Goal: Transaction & Acquisition: Purchase product/service

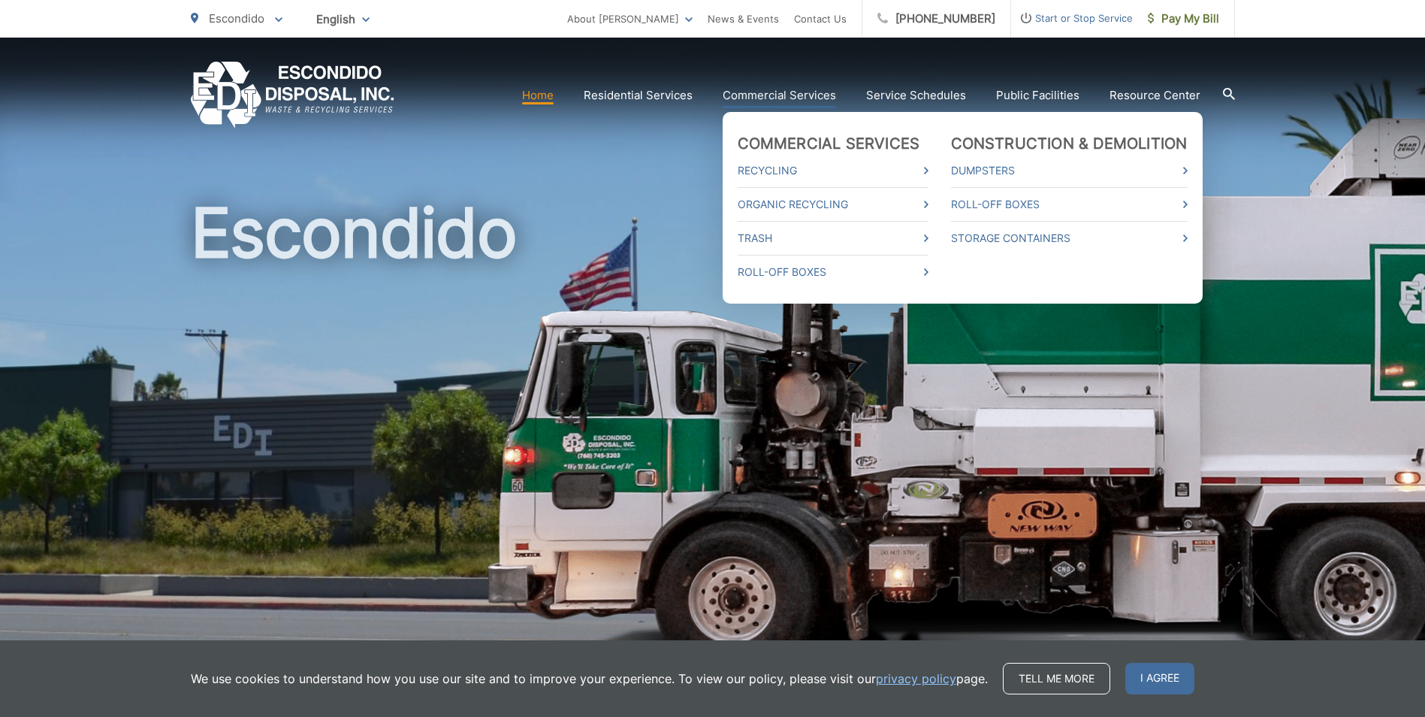
click at [793, 93] on link "Commercial Services" at bounding box center [779, 95] width 113 height 18
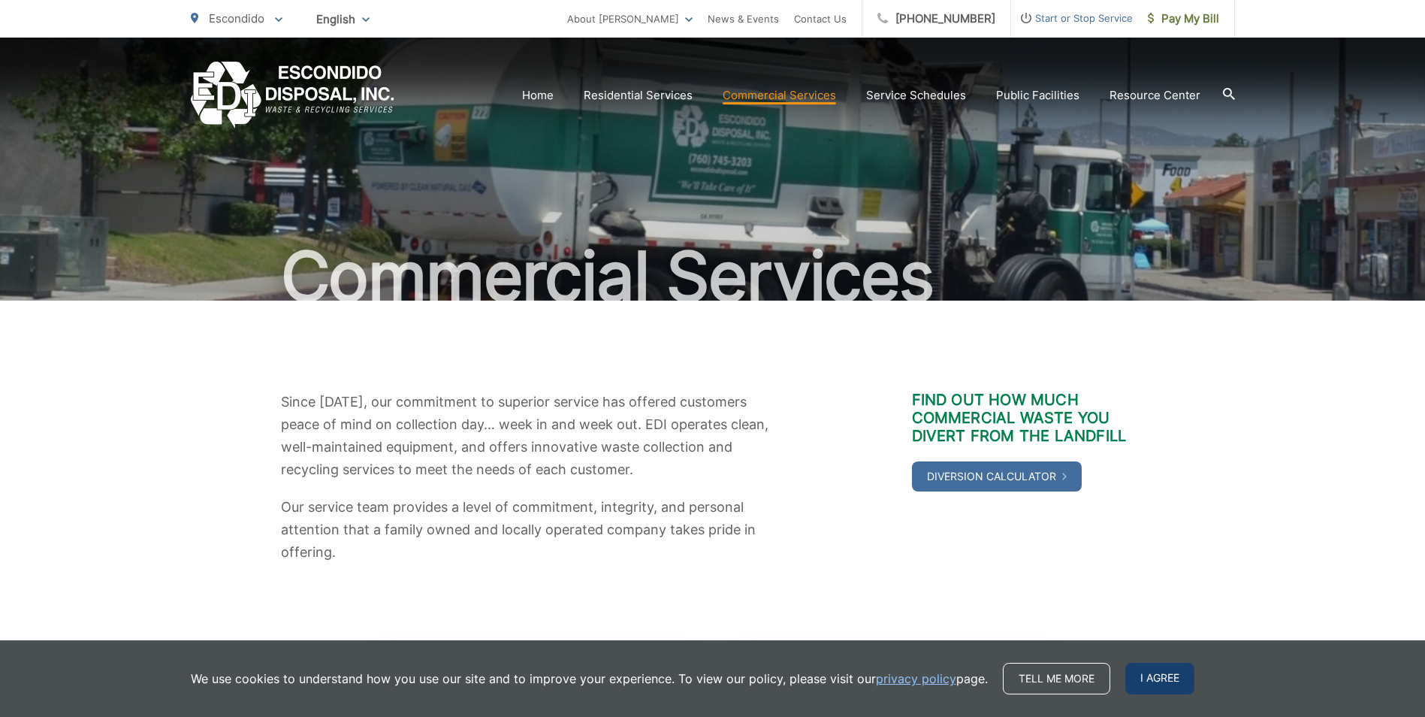
click at [1144, 679] on span "I agree" at bounding box center [1160, 679] width 69 height 32
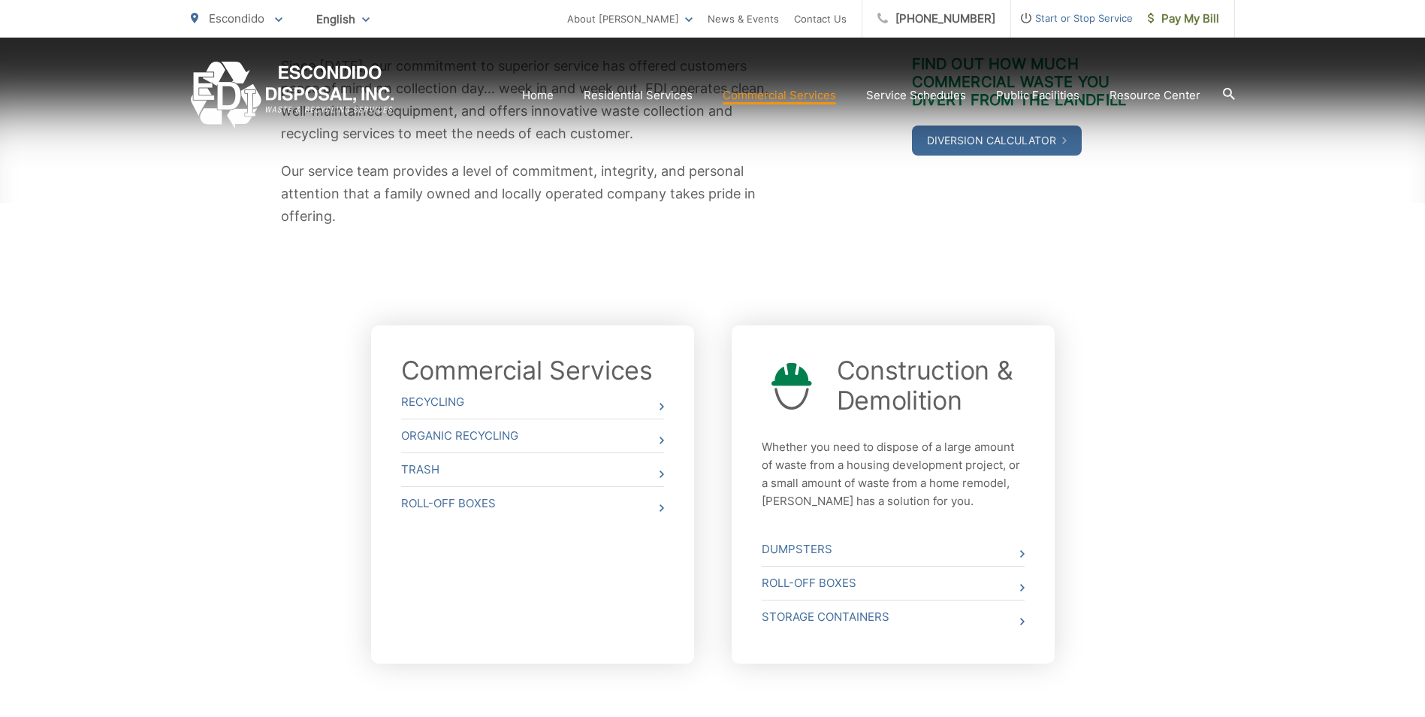
scroll to position [338, 0]
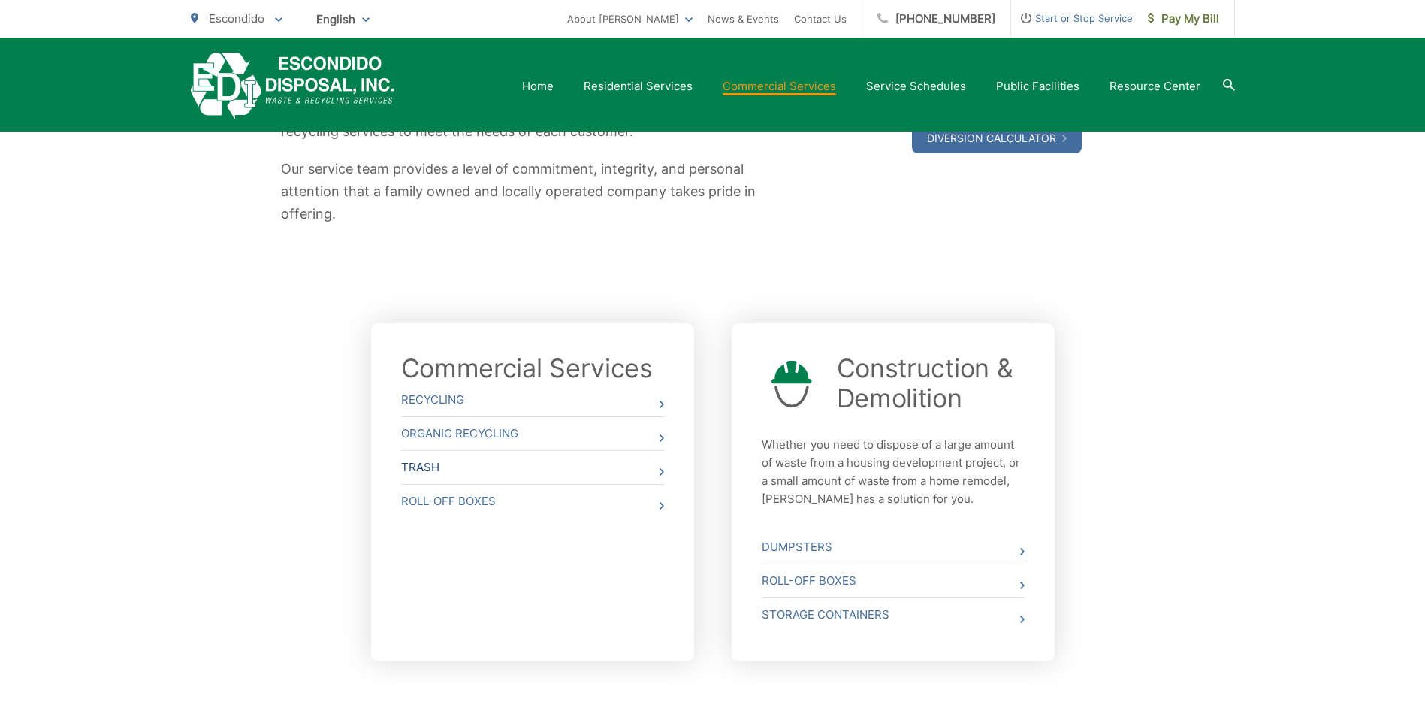
click at [543, 470] on link "Trash" at bounding box center [532, 467] width 263 height 33
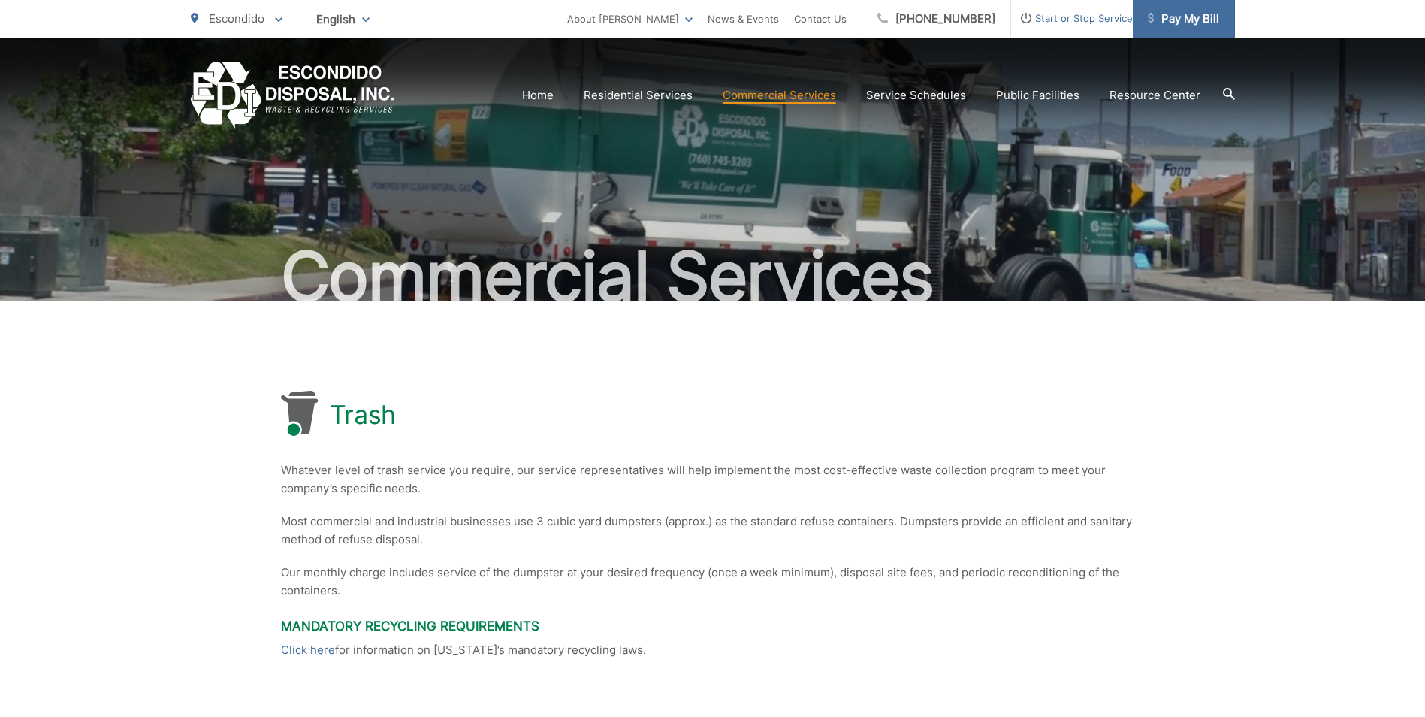
click at [1184, 15] on span "Pay My Bill" at bounding box center [1183, 19] width 71 height 18
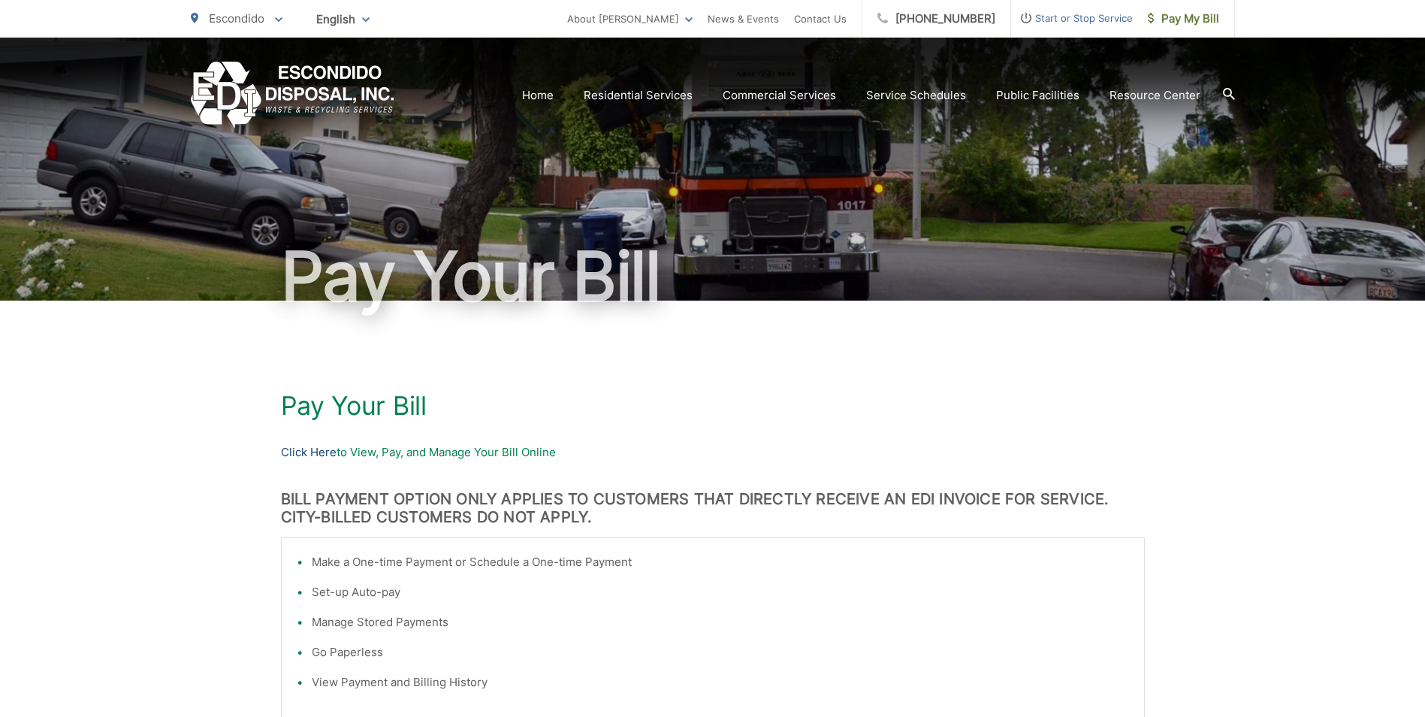
click at [320, 453] on link "Click Here" at bounding box center [309, 452] width 56 height 18
